Goal: Task Accomplishment & Management: Use online tool/utility

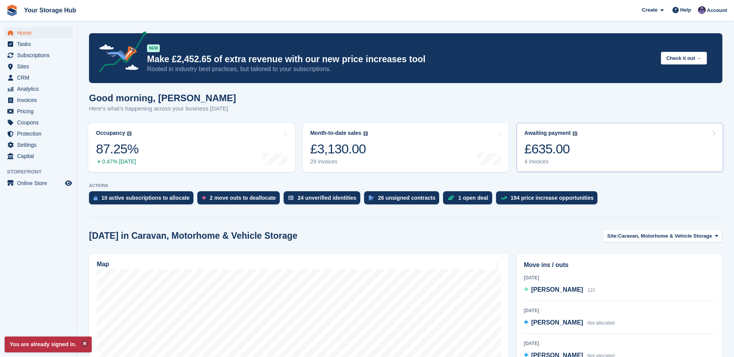
click at [547, 155] on div "£635.00" at bounding box center [550, 149] width 53 height 16
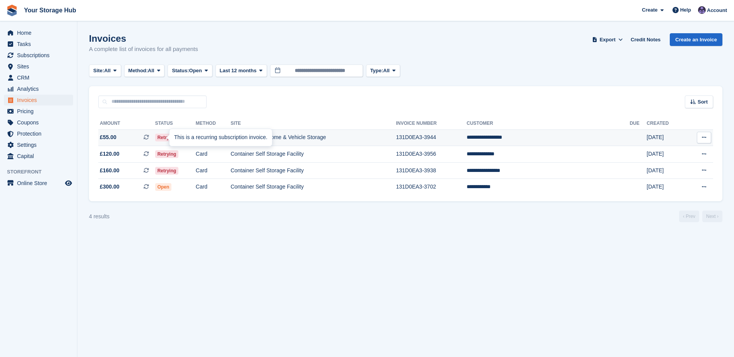
click at [149, 135] on icon at bounding box center [146, 137] width 5 height 5
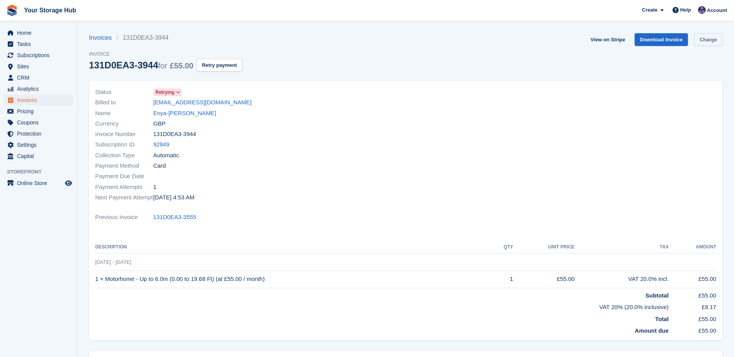
click at [715, 42] on link "Charge" at bounding box center [708, 39] width 28 height 13
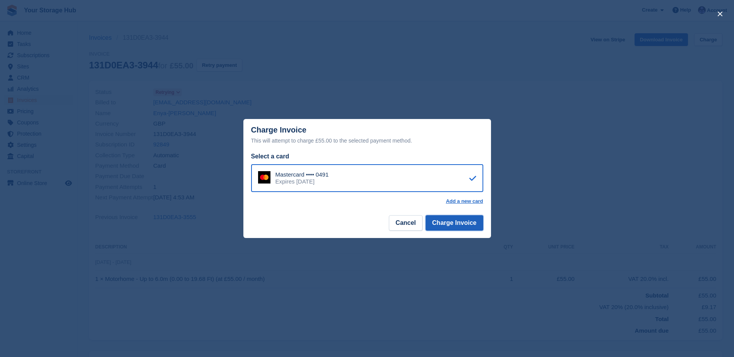
click at [458, 226] on button "Charge Invoice" at bounding box center [455, 222] width 58 height 15
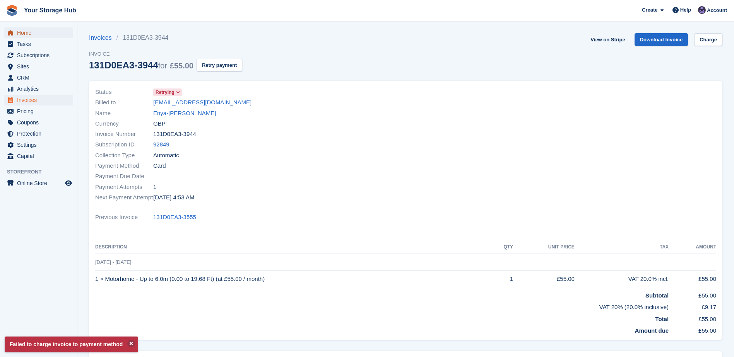
click at [17, 32] on span "Home" at bounding box center [40, 32] width 46 height 11
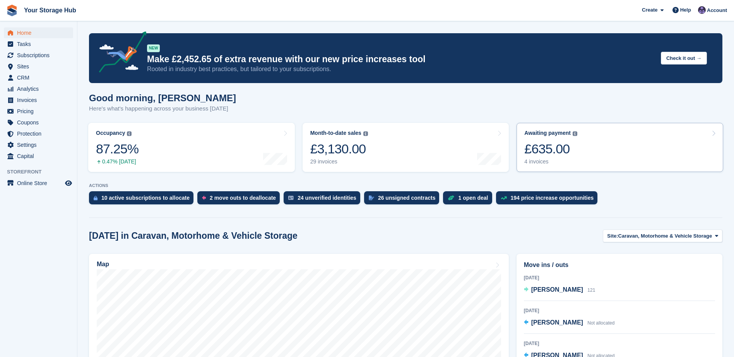
click at [590, 151] on link "Awaiting payment The total outstanding balance on all open invoices. £635.00 4 …" at bounding box center [619, 147] width 207 height 49
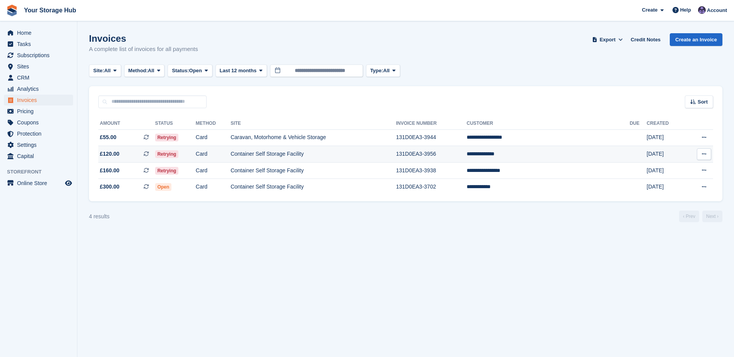
click at [149, 154] on icon at bounding box center [146, 153] width 5 height 5
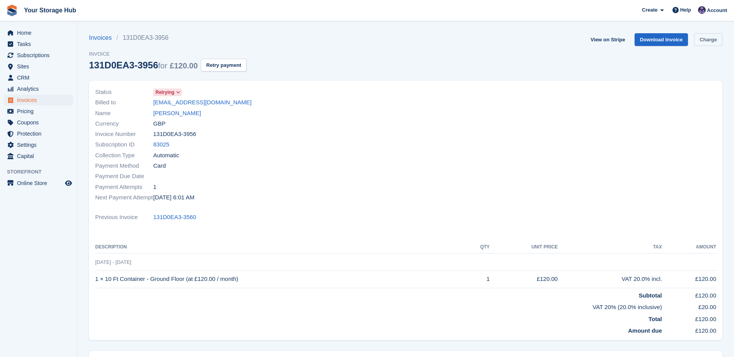
click at [709, 38] on link "Charge" at bounding box center [708, 39] width 28 height 13
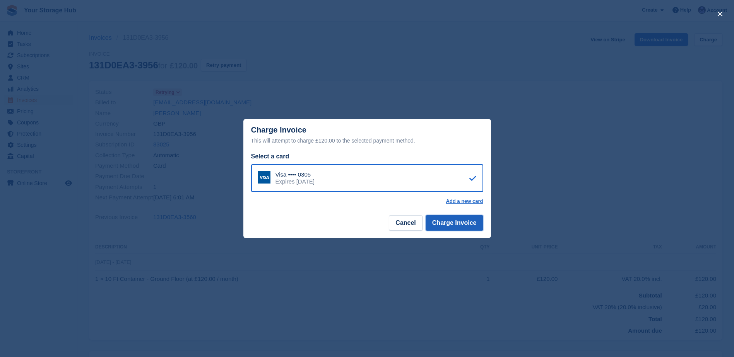
click at [474, 224] on button "Charge Invoice" at bounding box center [455, 222] width 58 height 15
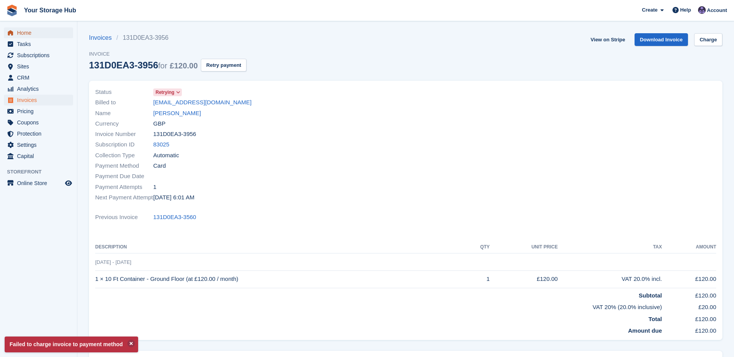
click at [36, 32] on span "Home" at bounding box center [40, 32] width 46 height 11
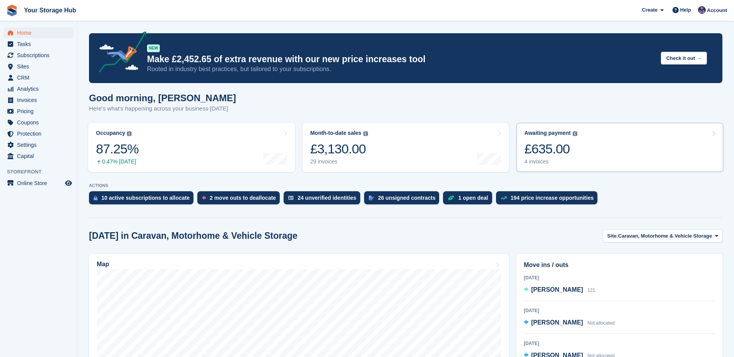
click at [637, 150] on link "Awaiting payment The total outstanding balance on all open invoices. £635.00 4 …" at bounding box center [619, 147] width 207 height 49
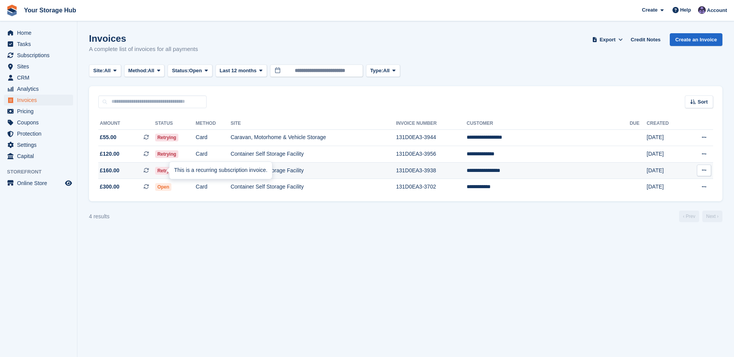
click at [149, 169] on icon at bounding box center [146, 170] width 5 height 5
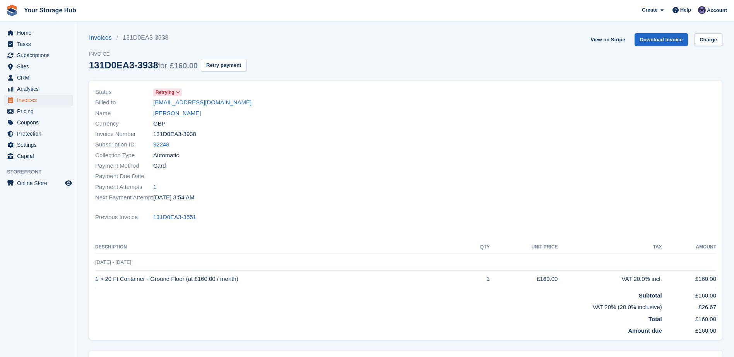
click at [726, 36] on section "Invoices 131D0EA3-3938 Invoice 131D0EA3-3938 for £160.00 Retry payment View on …" at bounding box center [405, 224] width 657 height 448
click at [717, 39] on link "Charge" at bounding box center [708, 39] width 28 height 13
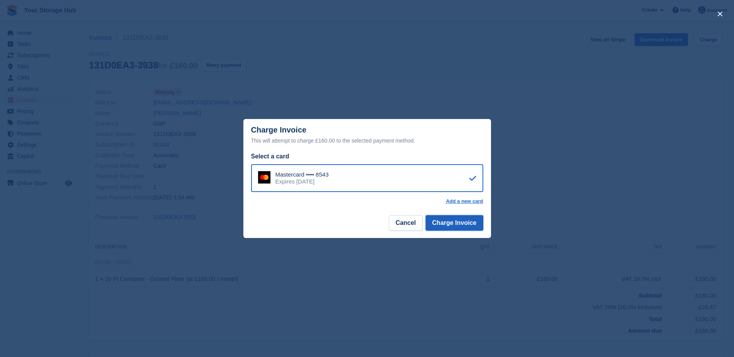
click at [451, 222] on button "Charge Invoice" at bounding box center [455, 222] width 58 height 15
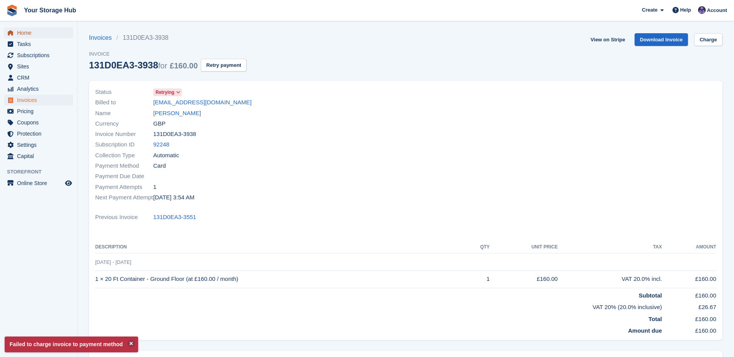
click at [45, 29] on span "Home" at bounding box center [40, 32] width 46 height 11
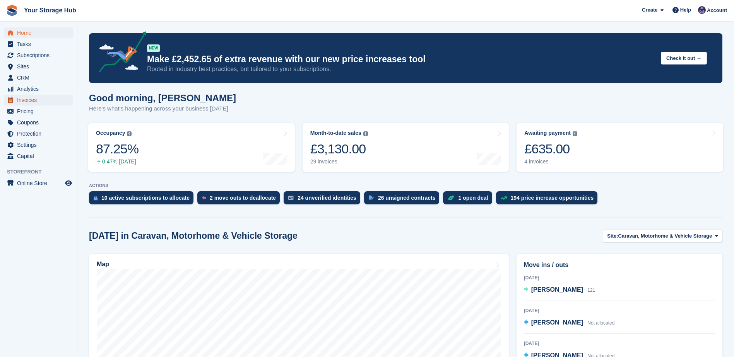
click at [33, 101] on span "Invoices" at bounding box center [40, 100] width 46 height 11
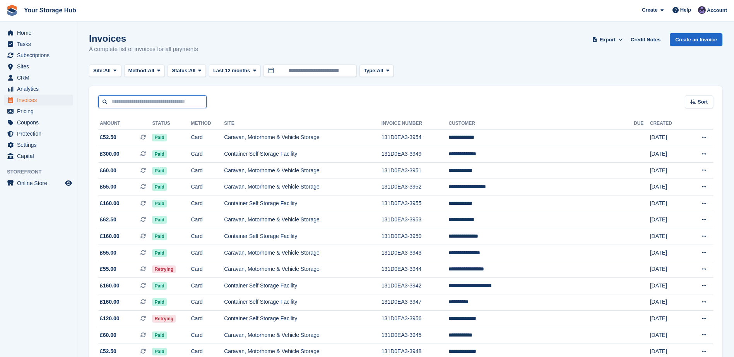
click at [146, 103] on input "text" at bounding box center [152, 102] width 108 height 13
type input "***"
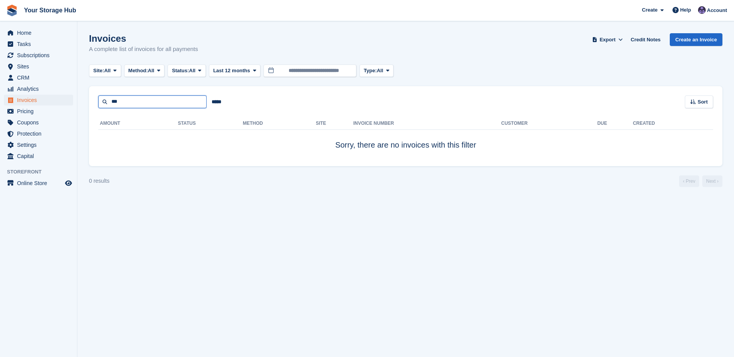
click at [146, 103] on input "***" at bounding box center [152, 102] width 108 height 13
type input "*"
click at [42, 98] on span "Invoices" at bounding box center [40, 100] width 46 height 11
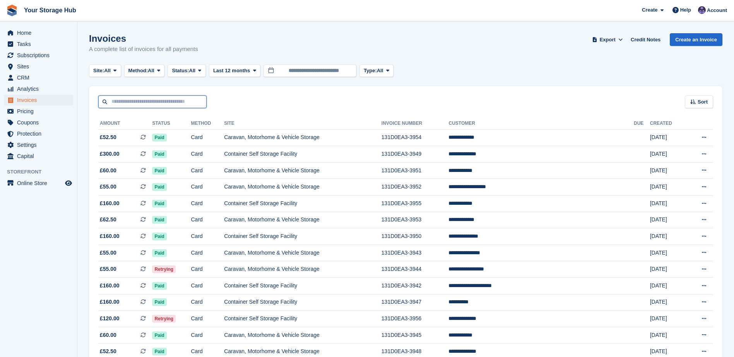
click at [125, 99] on input "text" at bounding box center [152, 102] width 108 height 13
type input "*******"
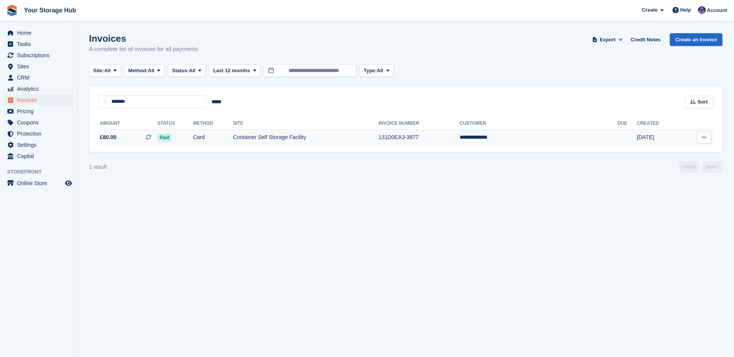
click at [702, 133] on button at bounding box center [704, 138] width 14 height 12
click at [667, 163] on p "View on Stripe" at bounding box center [673, 164] width 67 height 12
